Goal: Information Seeking & Learning: Learn about a topic

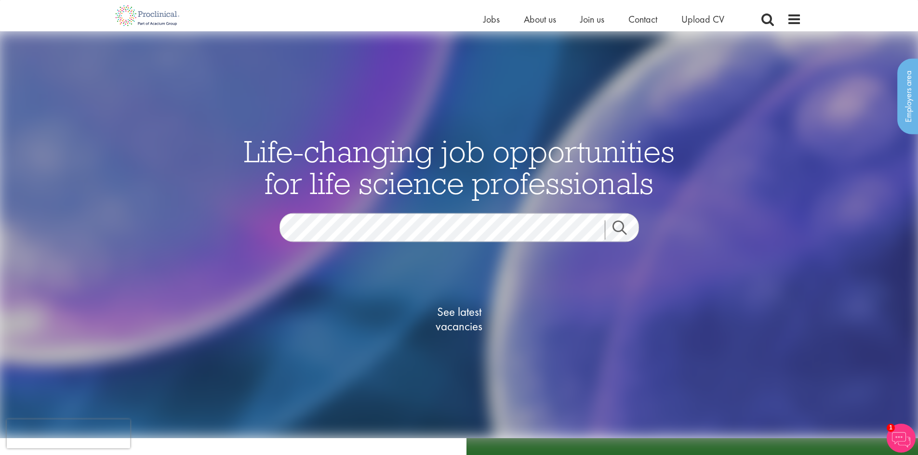
scroll to position [144, 0]
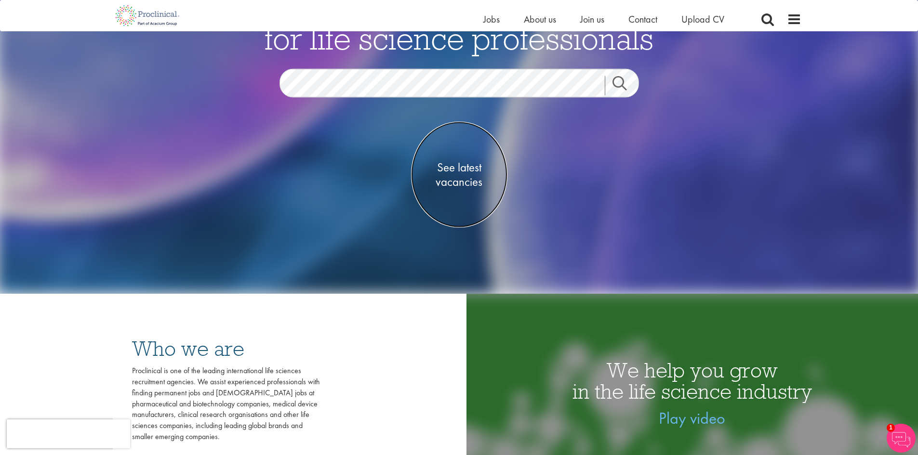
click at [468, 177] on span "See latest vacancies" at bounding box center [459, 174] width 96 height 29
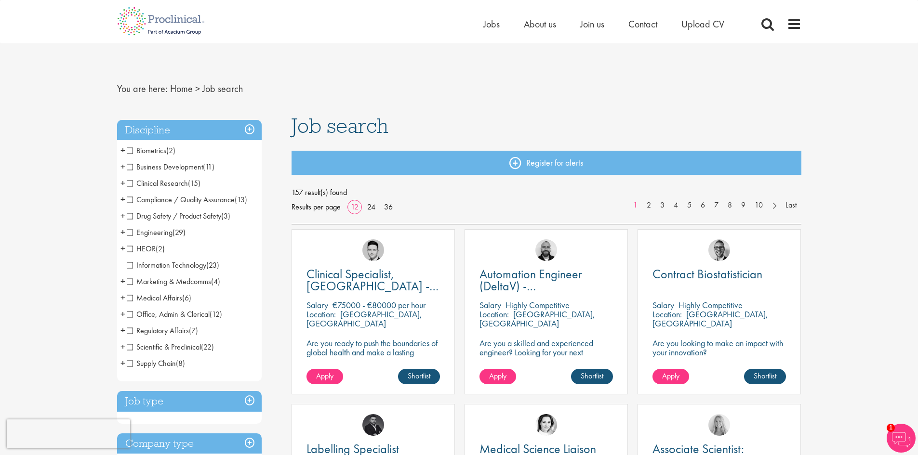
click at [125, 181] on span "+" at bounding box center [122, 183] width 5 height 14
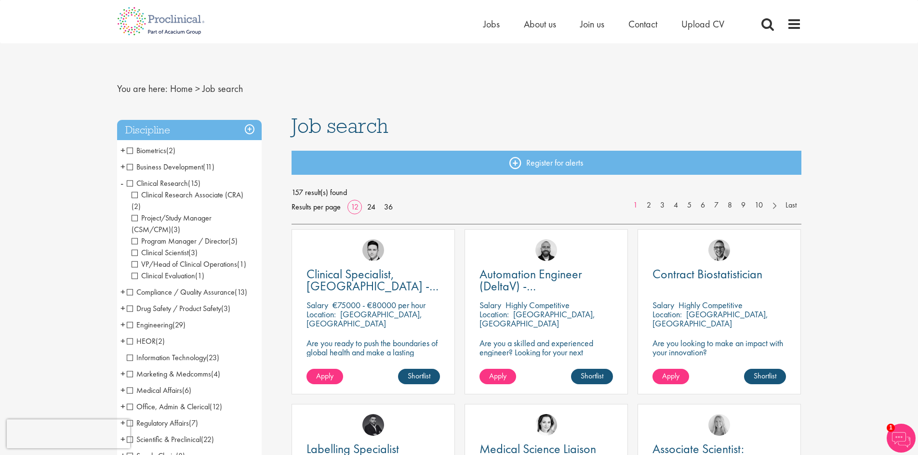
click at [181, 259] on span "VP/Head of Clinical Operations" at bounding box center [183, 264] width 105 height 10
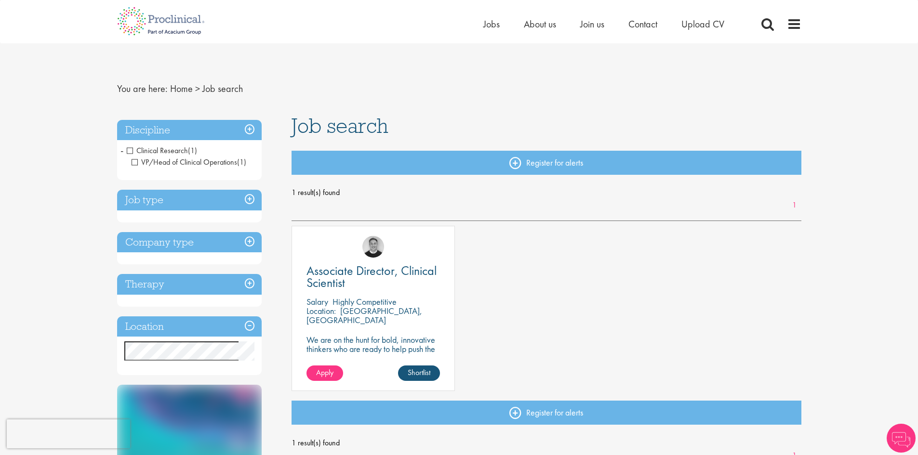
click at [136, 163] on span "VP/Head of Clinical Operations" at bounding box center [183, 162] width 105 height 10
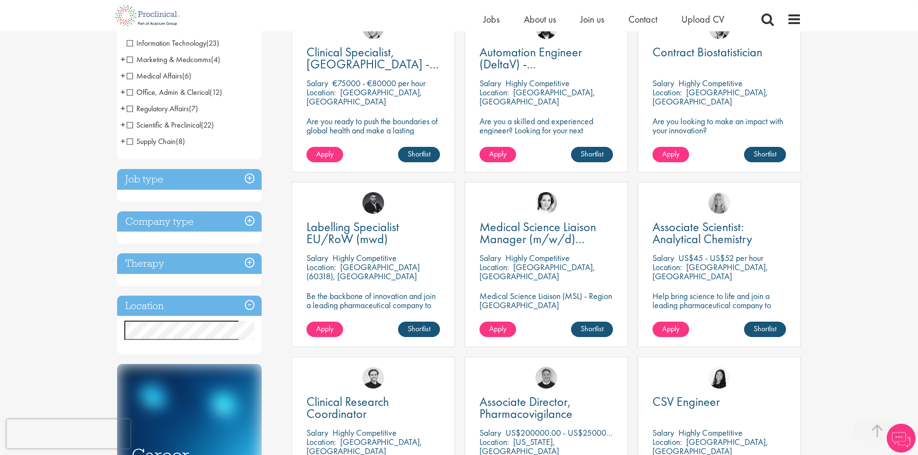
scroll to position [241, 0]
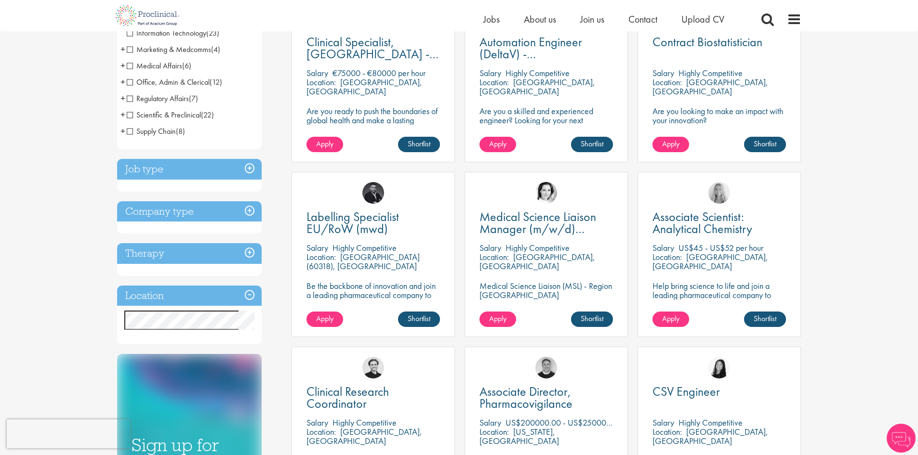
scroll to position [289, 0]
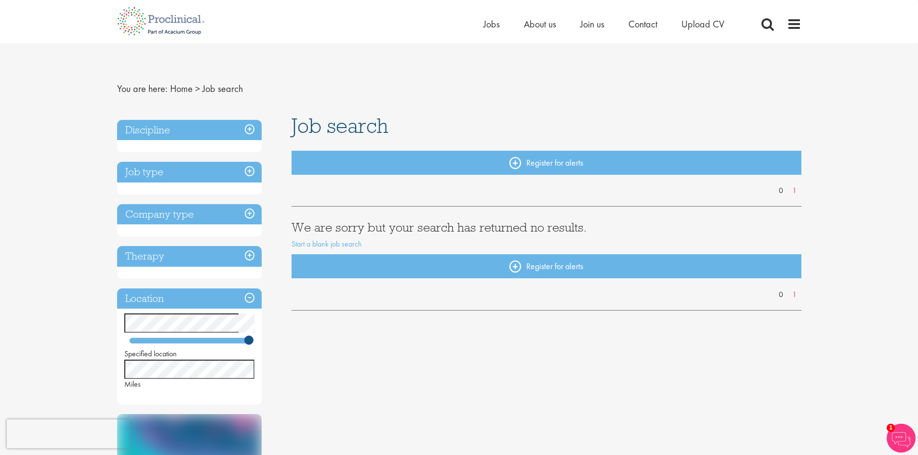
drag, startPoint x: 152, startPoint y: 339, endPoint x: 313, endPoint y: 340, distance: 160.9
click at [313, 340] on div "Discipline Job type Company type Therapy Location Specified location Miles Sign…" at bounding box center [459, 390] width 698 height 551
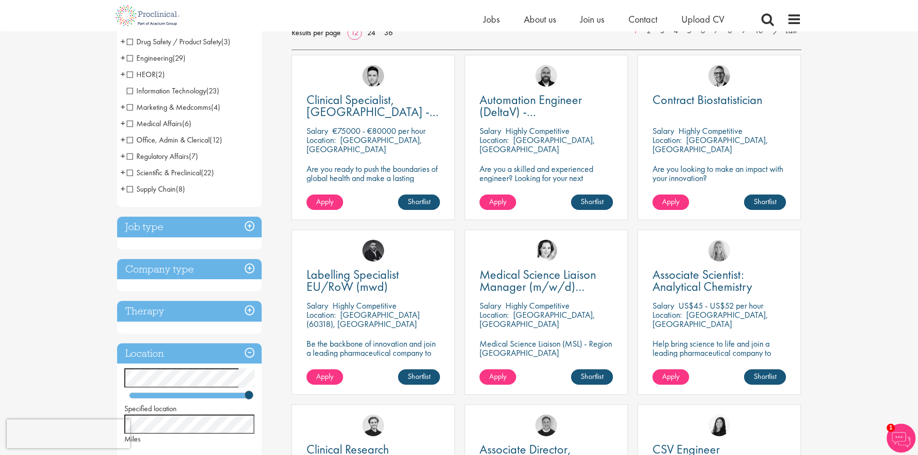
scroll to position [48, 0]
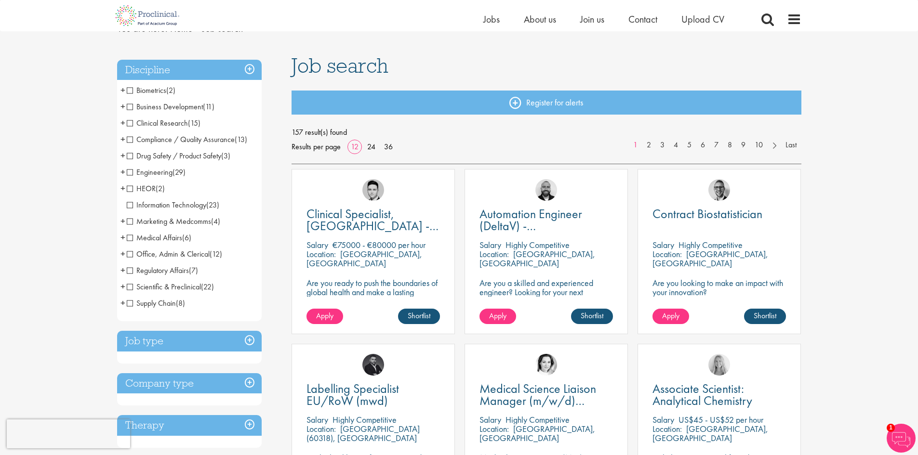
click at [123, 90] on span "+" at bounding box center [122, 90] width 5 height 14
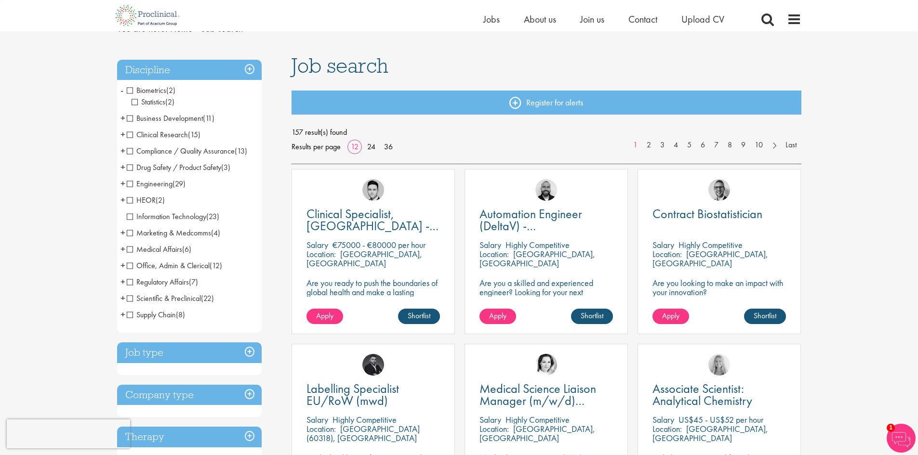
click at [127, 116] on span "Business Development" at bounding box center [165, 118] width 76 height 10
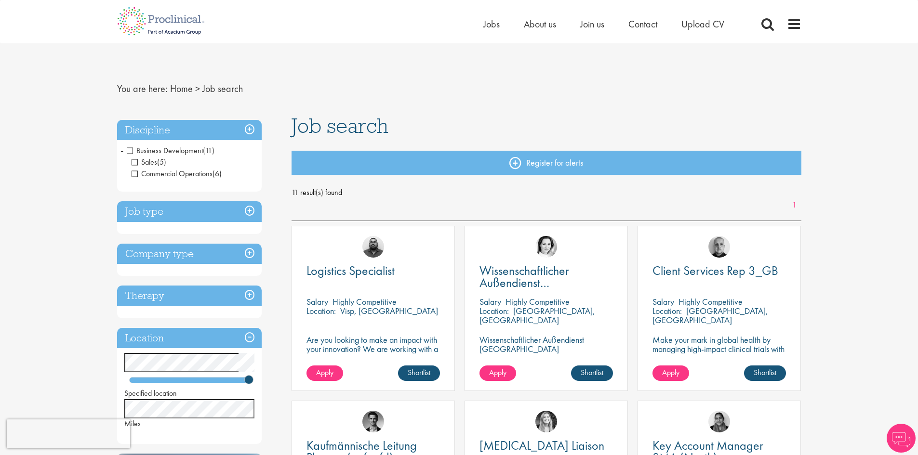
click at [244, 127] on h3 "Discipline" at bounding box center [189, 130] width 144 height 21
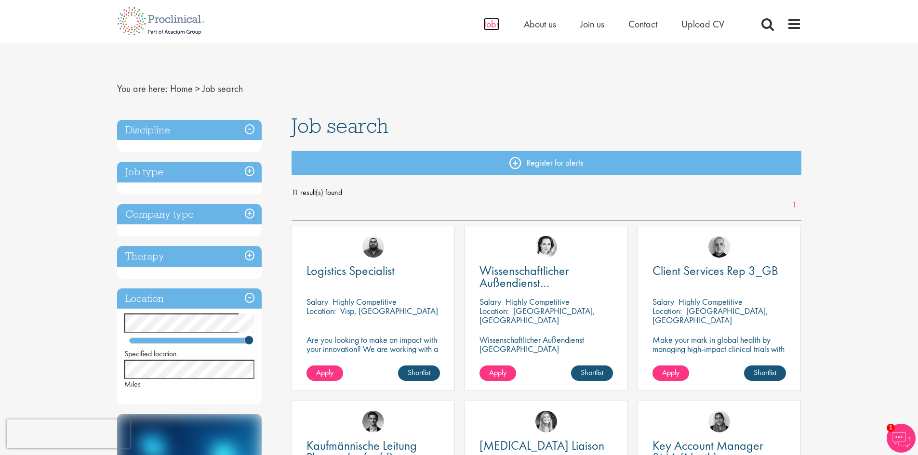
click at [494, 26] on span "Jobs" at bounding box center [491, 24] width 16 height 13
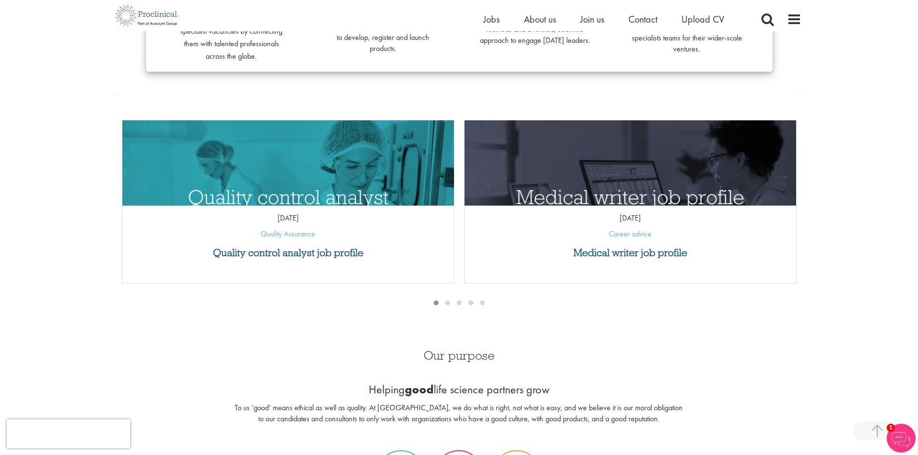
scroll to position [354, 0]
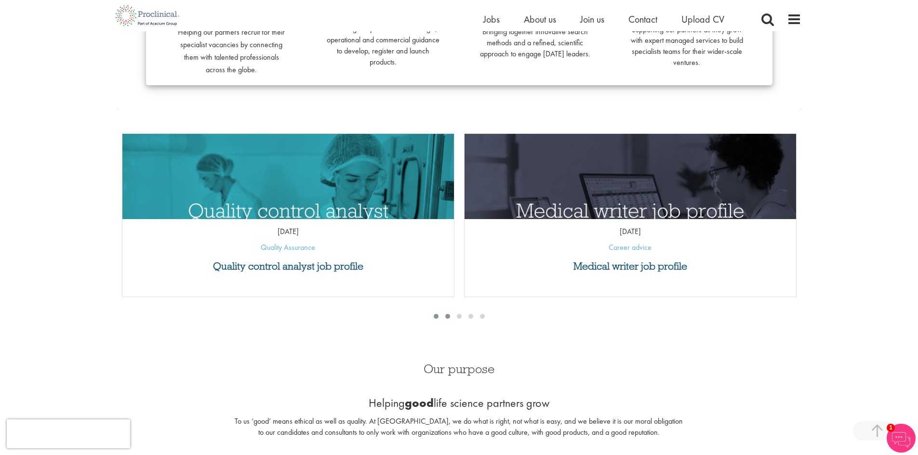
click at [449, 317] on span at bounding box center [447, 316] width 5 height 5
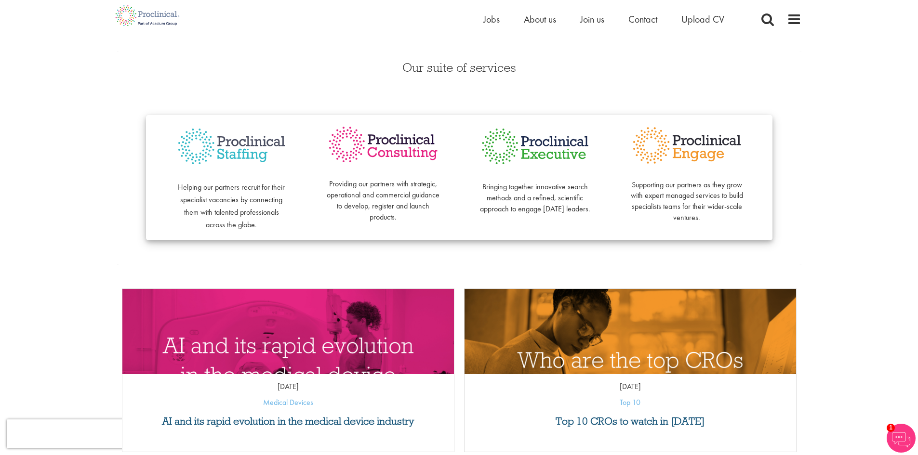
scroll to position [241, 0]
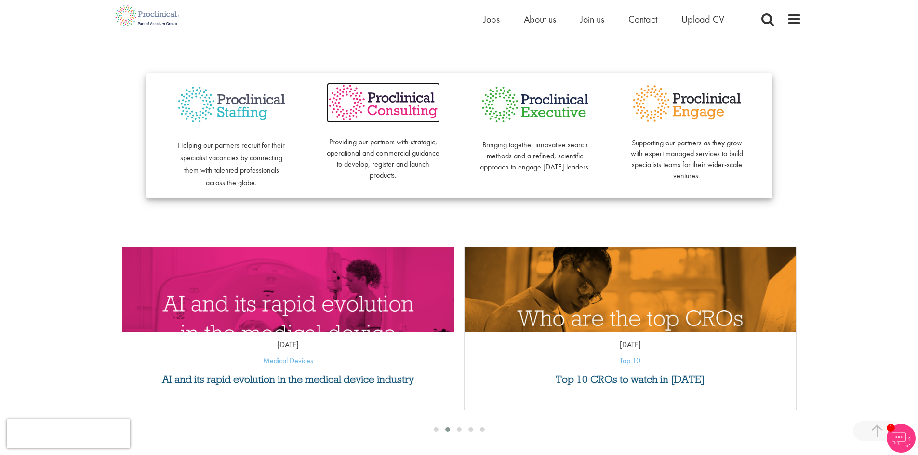
click at [408, 103] on img at bounding box center [383, 103] width 113 height 40
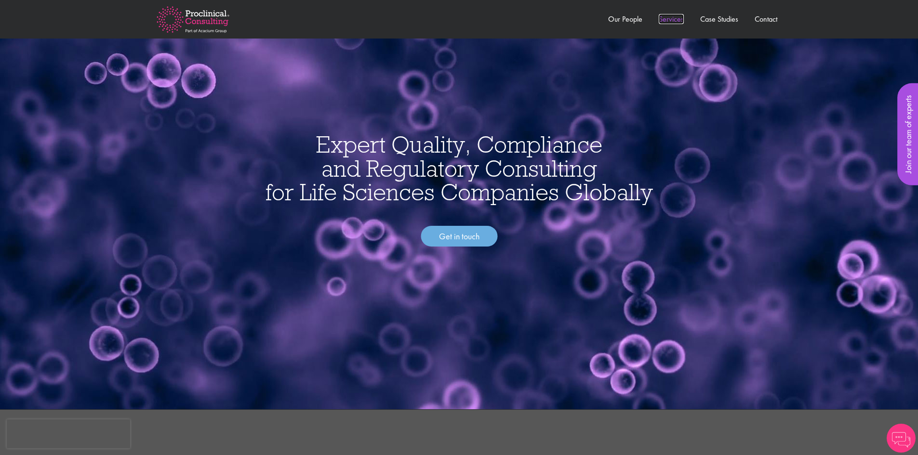
click at [666, 22] on link "Services" at bounding box center [670, 19] width 25 height 10
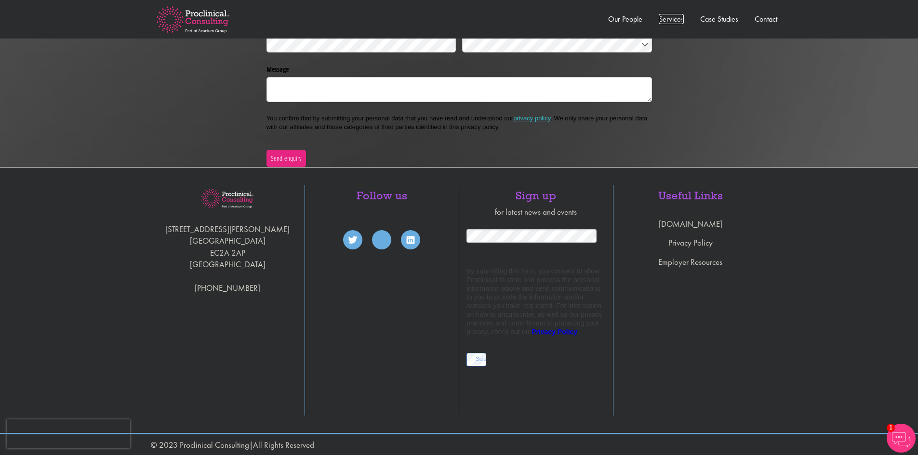
scroll to position [2263, 0]
